Goal: Communication & Community: Participate in discussion

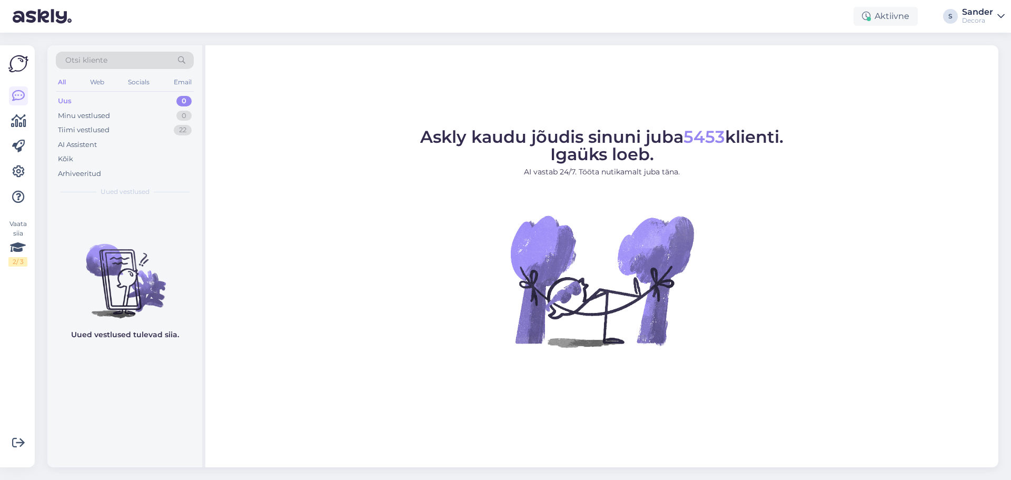
click at [136, 135] on div "Tiimi vestlused 22" at bounding box center [125, 130] width 138 height 15
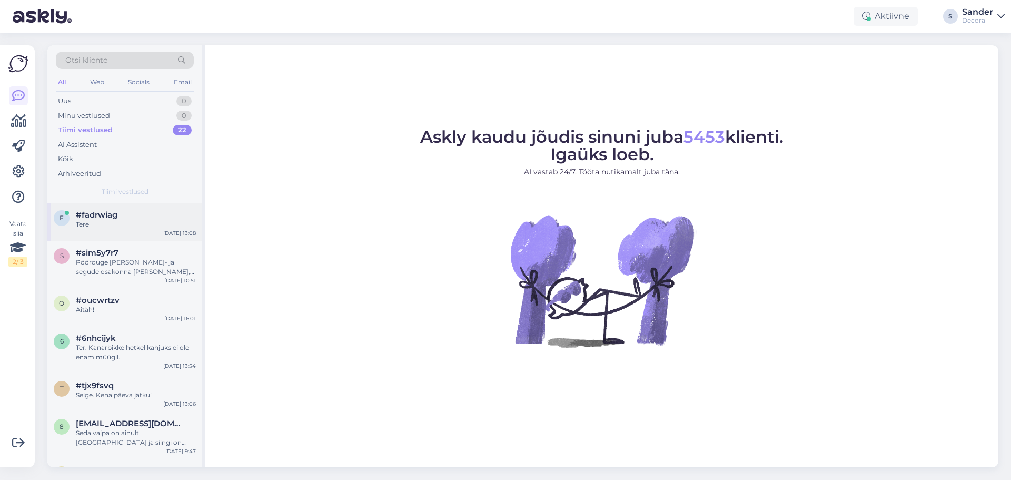
click at [135, 217] on div "#fadrwiag" at bounding box center [136, 214] width 120 height 9
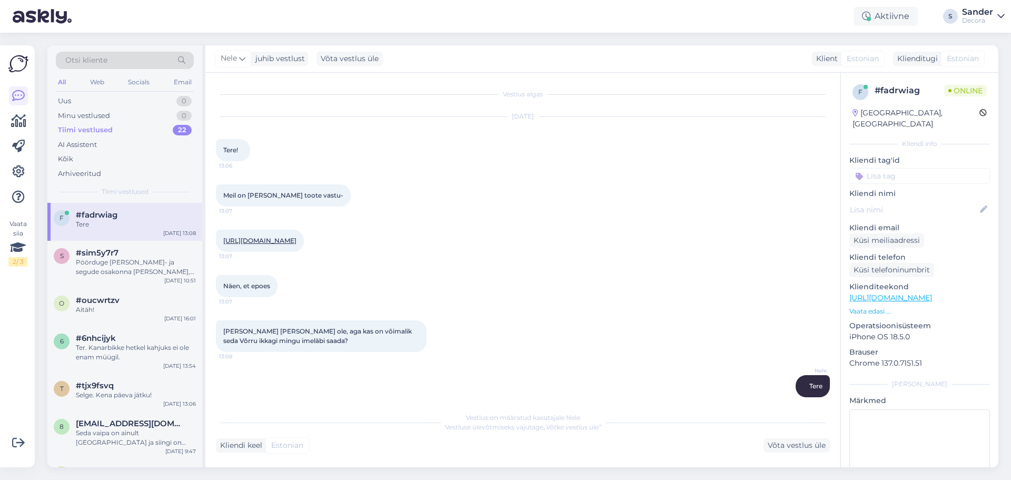
scroll to position [31, 0]
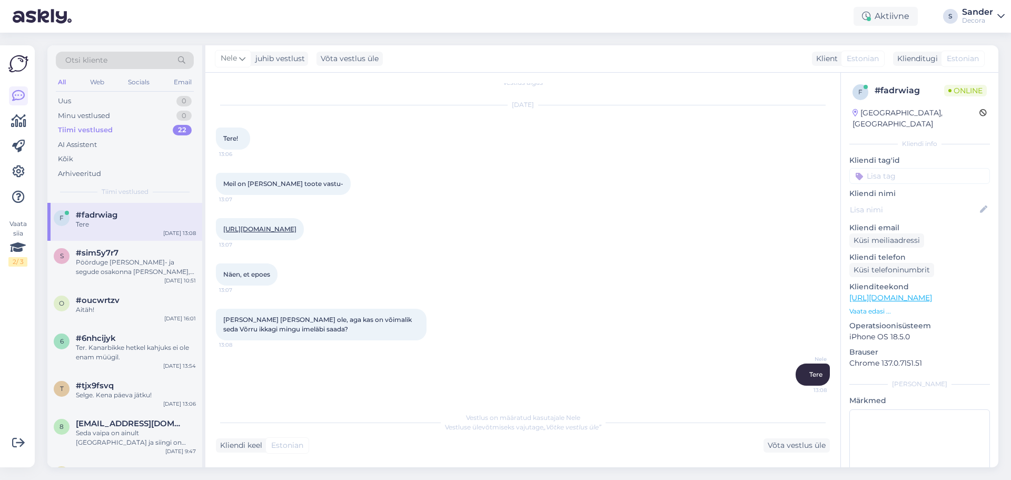
click at [296, 225] on link "[URL][DOMAIN_NAME]" at bounding box center [259, 229] width 73 height 8
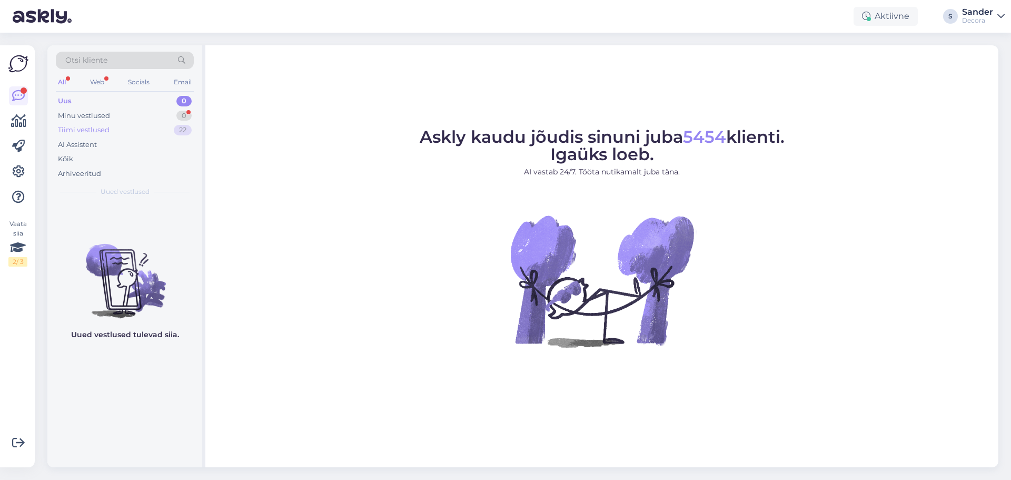
click at [117, 132] on div "Tiimi vestlused 22" at bounding box center [125, 130] width 138 height 15
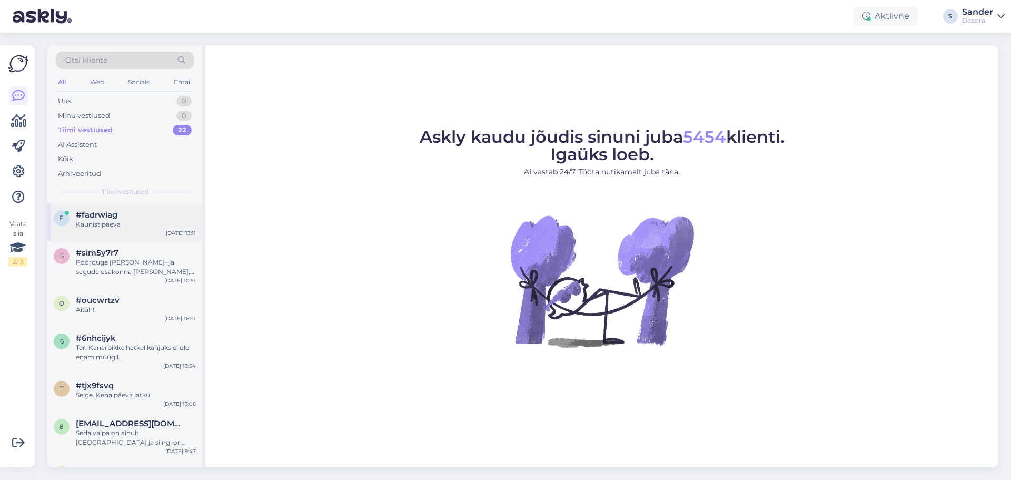
click at [112, 218] on span "#fadrwiag" at bounding box center [97, 214] width 42 height 9
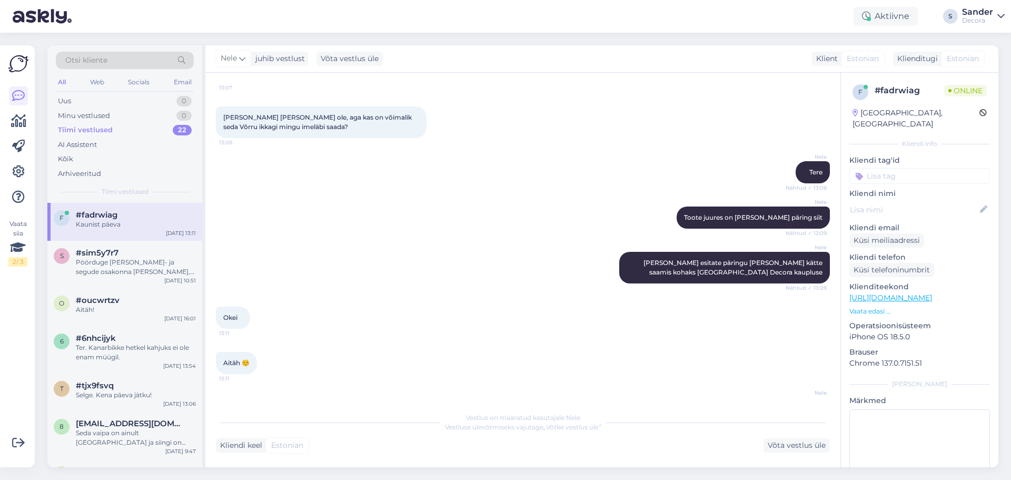
scroll to position [266, 0]
